Goal: Information Seeking & Learning: Learn about a topic

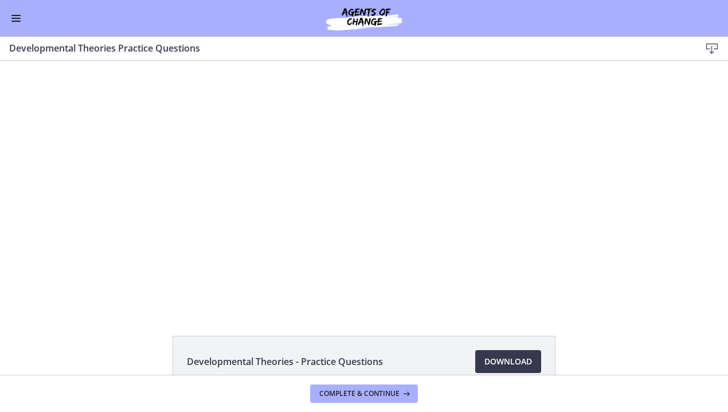
scroll to position [127, 0]
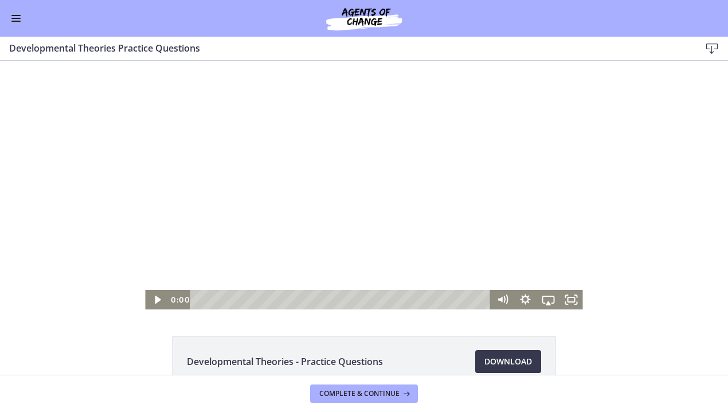
click at [320, 218] on div at bounding box center [363, 185] width 437 height 249
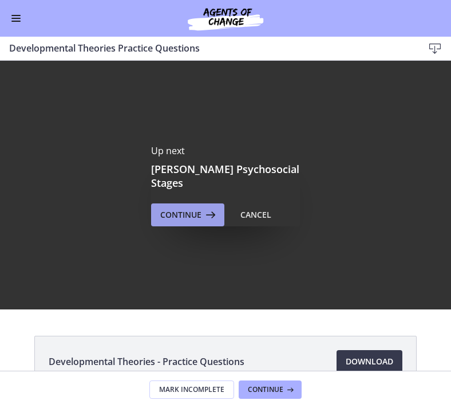
click at [188, 208] on span "Continue" at bounding box center [180, 215] width 41 height 14
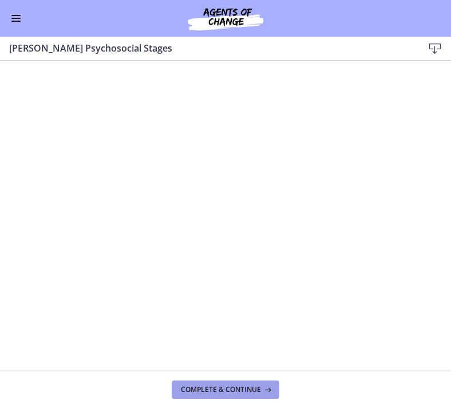
click at [241, 395] on button "Complete & continue" at bounding box center [226, 389] width 108 height 18
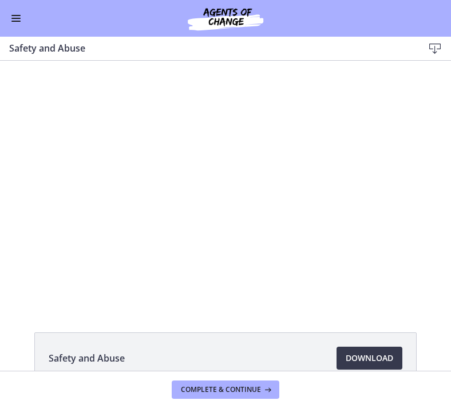
click at [146, 121] on div at bounding box center [226, 183] width 436 height 245
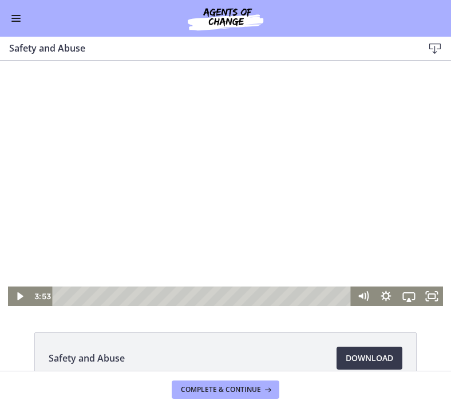
click at [146, 121] on div at bounding box center [226, 183] width 436 height 245
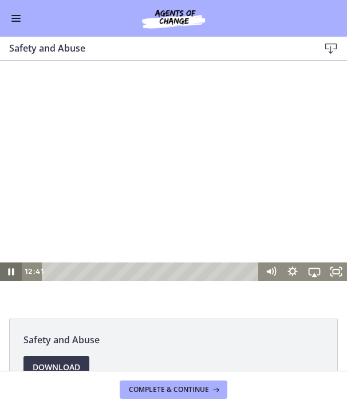
click at [7, 273] on icon "Pause" at bounding box center [11, 271] width 22 height 18
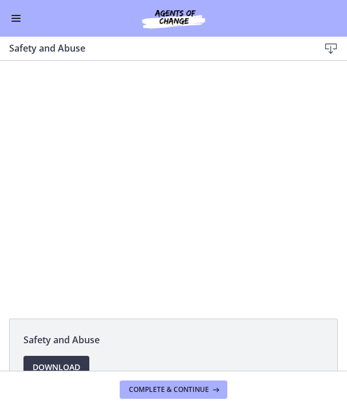
click at [194, 178] on div at bounding box center [173, 183] width 347 height 195
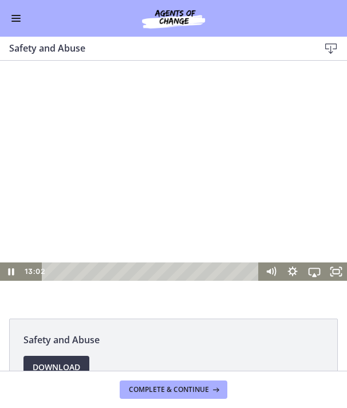
click at [194, 178] on div at bounding box center [173, 183] width 347 height 195
drag, startPoint x: 195, startPoint y: 178, endPoint x: -83, endPoint y: 186, distance: 277.9
click at [0, 186] on html "Click for sound @keyframes VOLUME_SMALL_WAVE_FLASH { 0% { opacity: 0; } 33% { o…" at bounding box center [173, 183] width 347 height 245
click at [158, 184] on div at bounding box center [173, 183] width 347 height 195
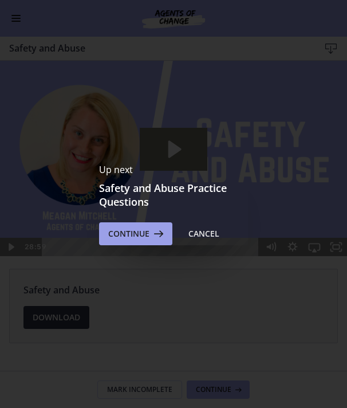
click at [148, 237] on span "Continue" at bounding box center [128, 234] width 41 height 14
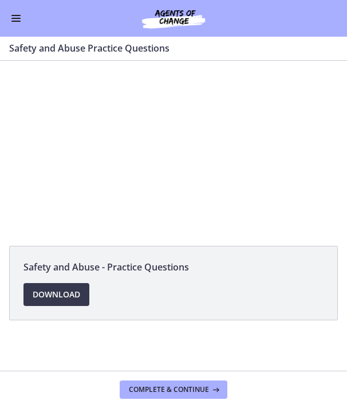
click at [148, 239] on div "Safety and Abuse - Practice Questions Download Opens in a new window" at bounding box center [173, 216] width 347 height 310
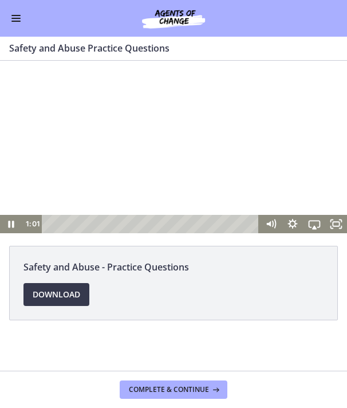
click at [108, 177] on div at bounding box center [173, 147] width 347 height 172
click at [192, 201] on div at bounding box center [173, 147] width 347 height 172
click at [113, 195] on div at bounding box center [173, 147] width 347 height 172
click at [14, 223] on icon "Play Video" at bounding box center [12, 224] width 26 height 22
click at [7, 218] on icon "Pause" at bounding box center [11, 224] width 22 height 18
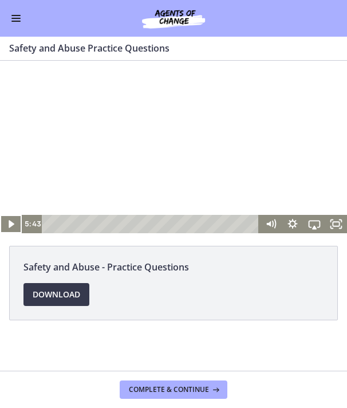
click at [192, 176] on div at bounding box center [173, 147] width 347 height 172
click at [133, 163] on div at bounding box center [173, 147] width 347 height 172
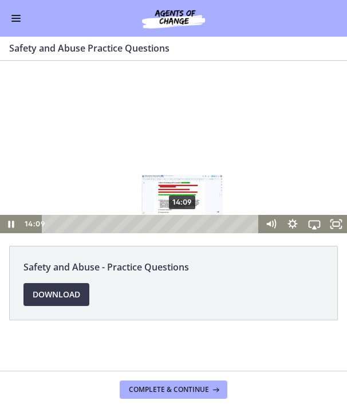
drag, startPoint x: 231, startPoint y: 225, endPoint x: 183, endPoint y: 225, distance: 47.5
click at [183, 225] on div "Playbar" at bounding box center [182, 224] width 6 height 6
click at [183, 224] on div "Playbar" at bounding box center [182, 224] width 6 height 6
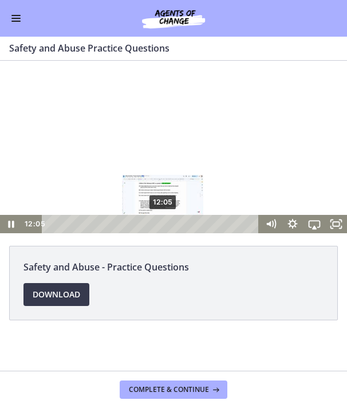
drag, startPoint x: 183, startPoint y: 224, endPoint x: 164, endPoint y: 226, distance: 19.6
click at [164, 226] on div "Playbar" at bounding box center [163, 224] width 6 height 6
drag, startPoint x: 163, startPoint y: 224, endPoint x: 155, endPoint y: 224, distance: 8.0
click at [158, 224] on div "Playbar" at bounding box center [161, 224] width 6 height 6
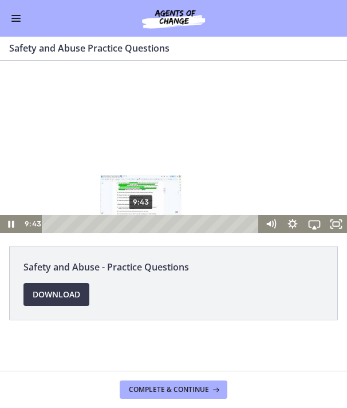
drag, startPoint x: 157, startPoint y: 225, endPoint x: 141, endPoint y: 225, distance: 15.5
click at [141, 225] on div "Playbar" at bounding box center [140, 224] width 6 height 6
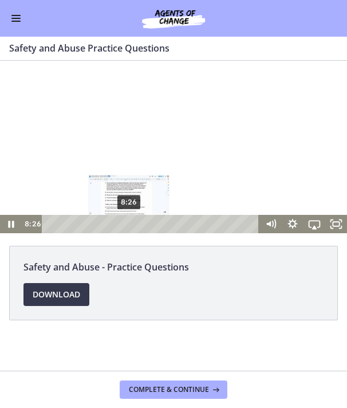
drag, startPoint x: 141, startPoint y: 225, endPoint x: 127, endPoint y: 225, distance: 14.9
click at [127, 225] on div "Playbar" at bounding box center [129, 224] width 6 height 6
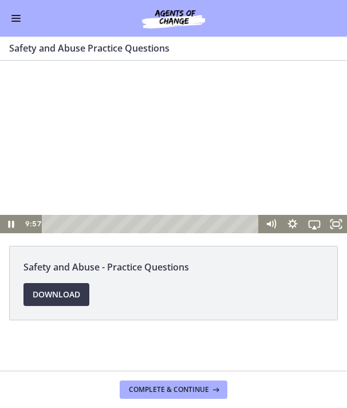
click at [139, 184] on div at bounding box center [173, 147] width 347 height 172
click at [103, 132] on div at bounding box center [173, 147] width 347 height 172
click at [43, 159] on div at bounding box center [173, 147] width 347 height 172
click at [131, 165] on div at bounding box center [173, 147] width 347 height 172
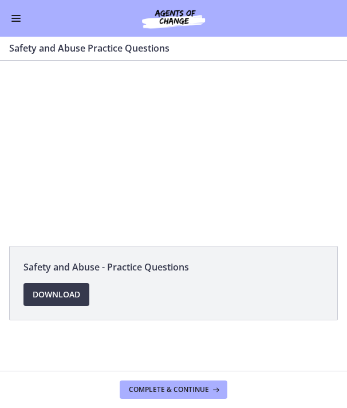
scroll to position [127, 0]
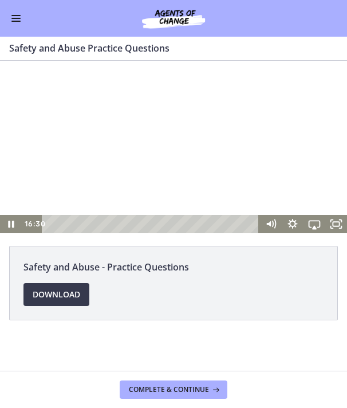
click at [201, 129] on div at bounding box center [173, 147] width 347 height 172
click at [162, 122] on div at bounding box center [173, 147] width 347 height 172
click at [151, 128] on div at bounding box center [173, 147] width 347 height 172
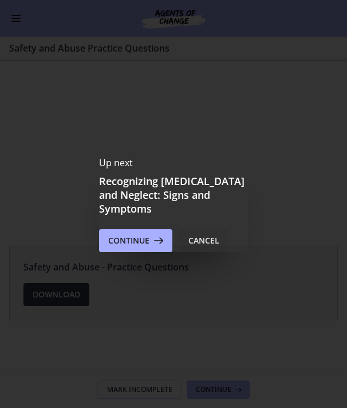
click at [205, 234] on div "Cancel" at bounding box center [203, 241] width 31 height 14
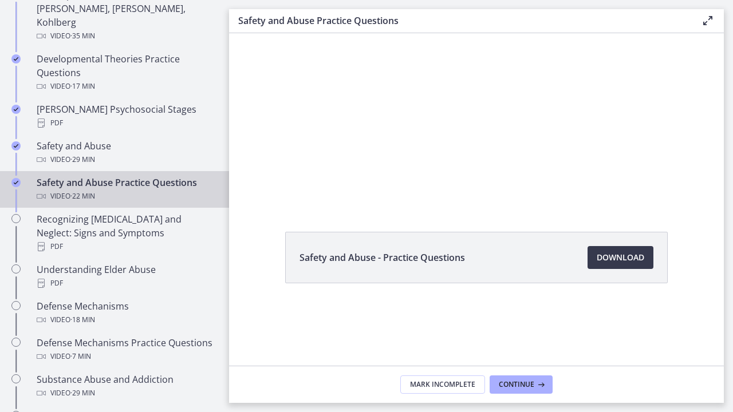
scroll to position [0, 0]
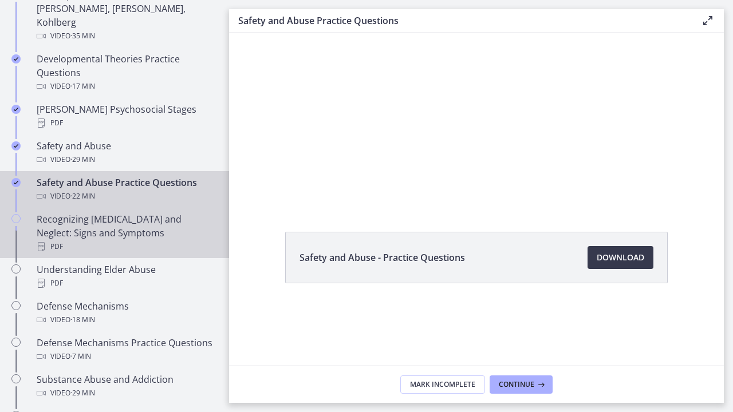
click at [162, 240] on div "PDF" at bounding box center [126, 247] width 179 height 14
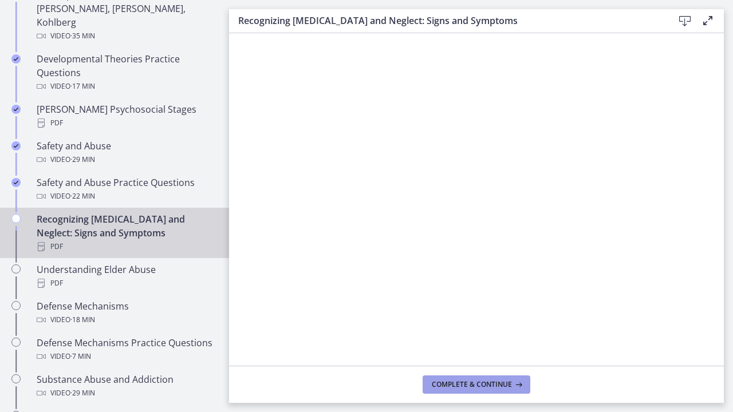
click at [347, 378] on button "Complete & continue" at bounding box center [477, 385] width 108 height 18
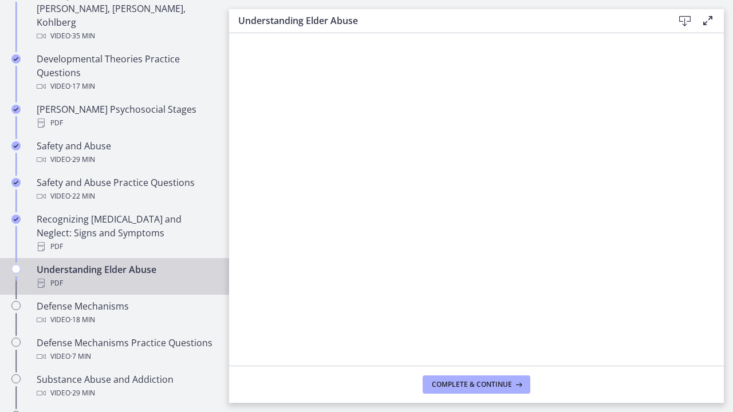
click at [347, 378] on button "Complete & continue" at bounding box center [477, 385] width 108 height 18
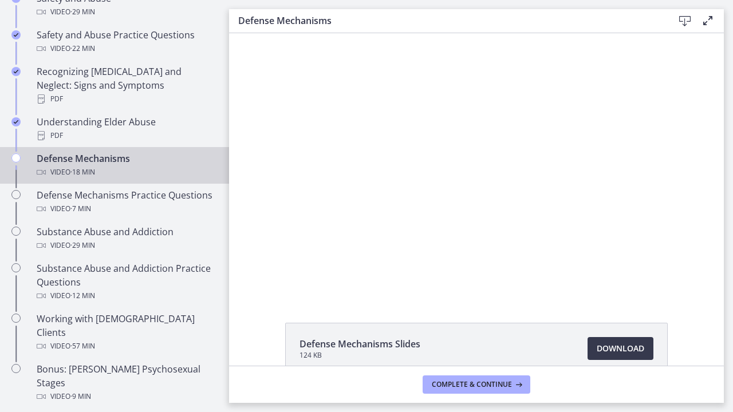
scroll to position [568, 0]
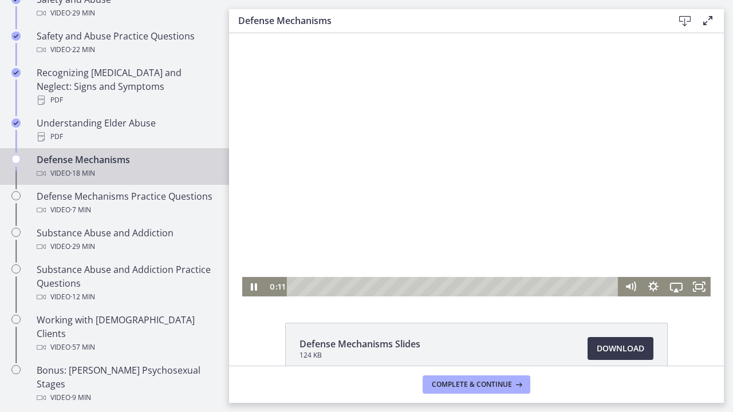
click at [347, 176] on div at bounding box center [476, 165] width 469 height 264
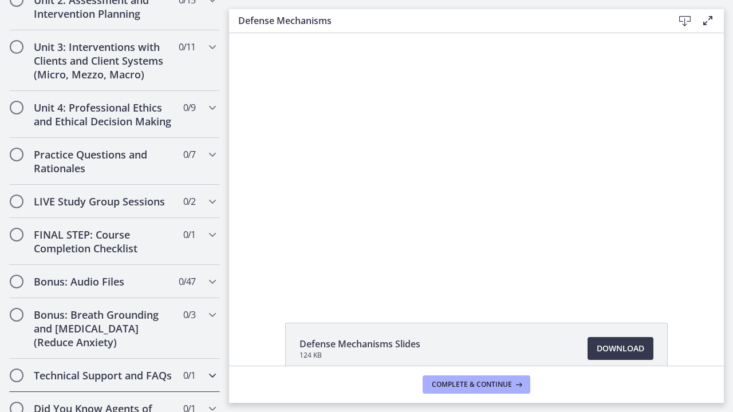
scroll to position [998, 0]
